Goal: Find specific page/section: Find specific page/section

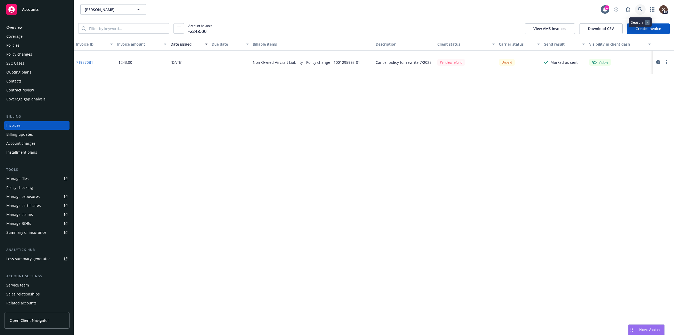
click at [637, 10] on link at bounding box center [640, 9] width 11 height 11
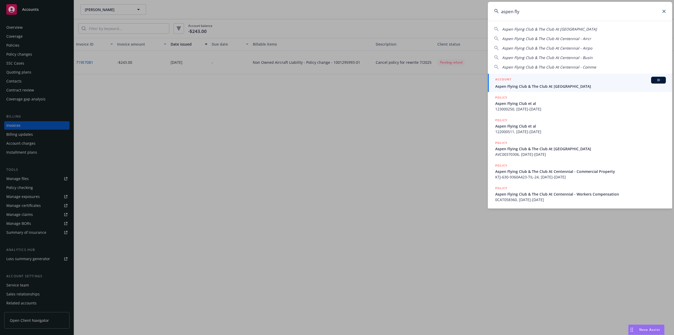
type input "aspen fly"
click at [555, 87] on span "Aspen Flying Club & The Club At [GEOGRAPHIC_DATA]" at bounding box center [580, 86] width 171 height 6
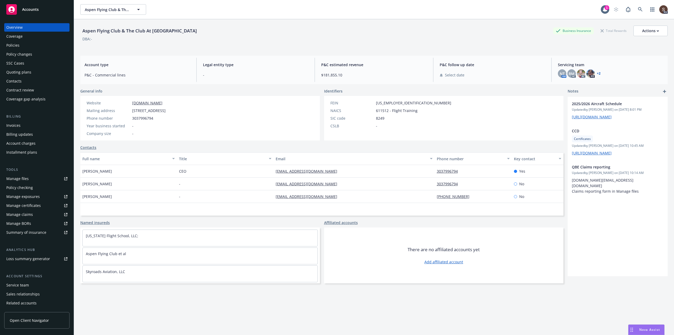
click at [13, 179] on div "Manage files" at bounding box center [17, 178] width 22 height 8
